Goal: Navigation & Orientation: Go to known website

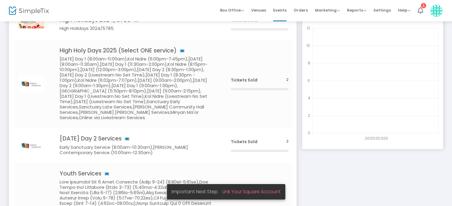
scroll to position [89, 0]
